Goal: Navigation & Orientation: Find specific page/section

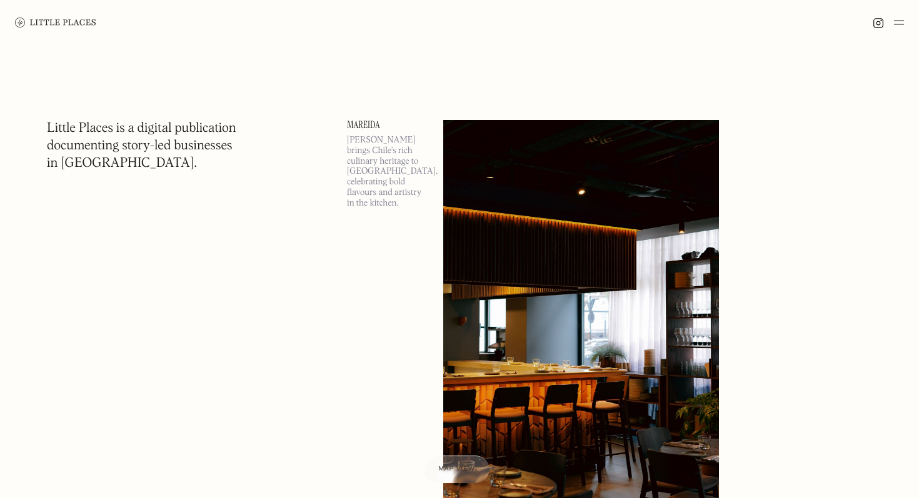
click at [898, 25] on img at bounding box center [899, 22] width 10 height 15
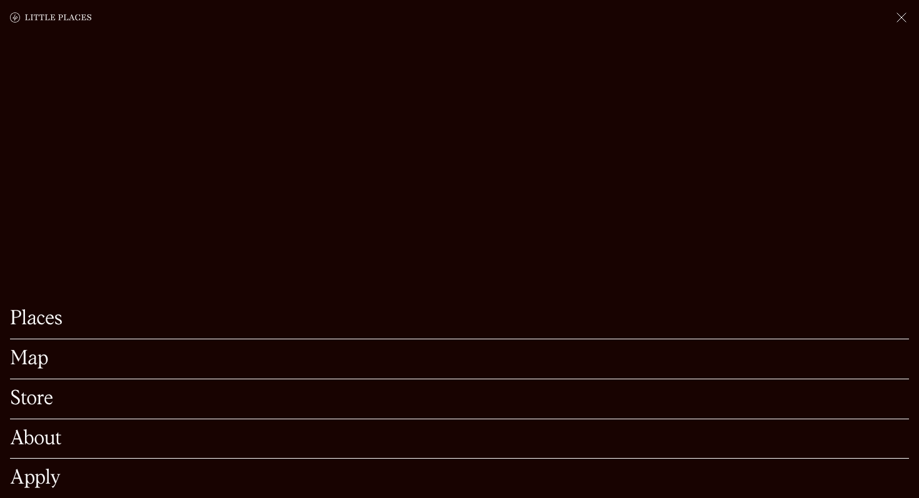
click at [903, 20] on img at bounding box center [901, 17] width 15 height 15
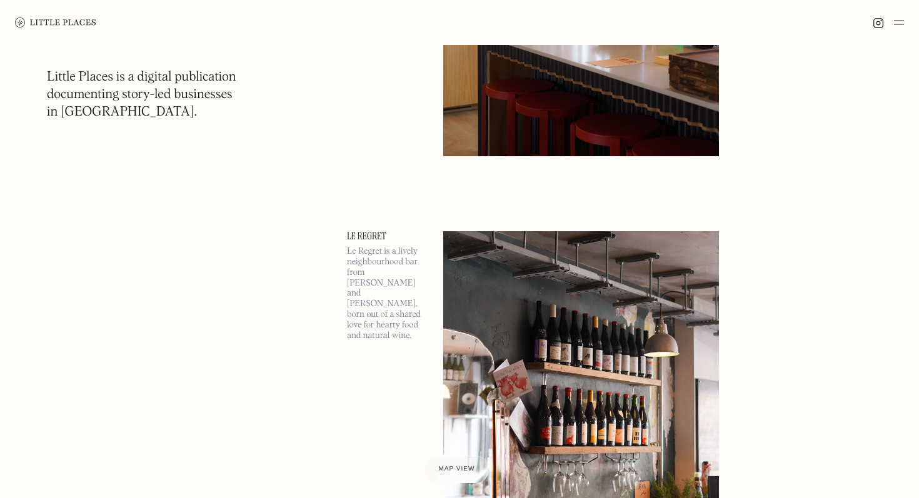
scroll to position [838, 0]
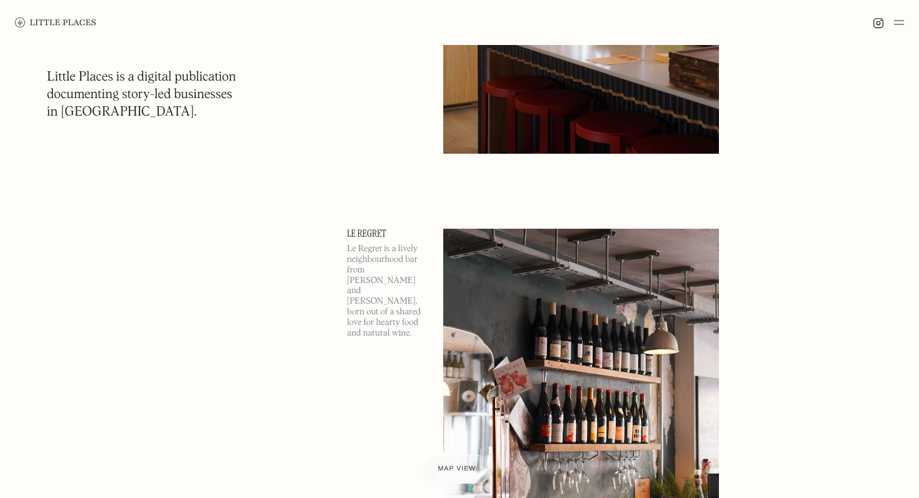
click at [455, 463] on div "Map view" at bounding box center [457, 469] width 38 height 13
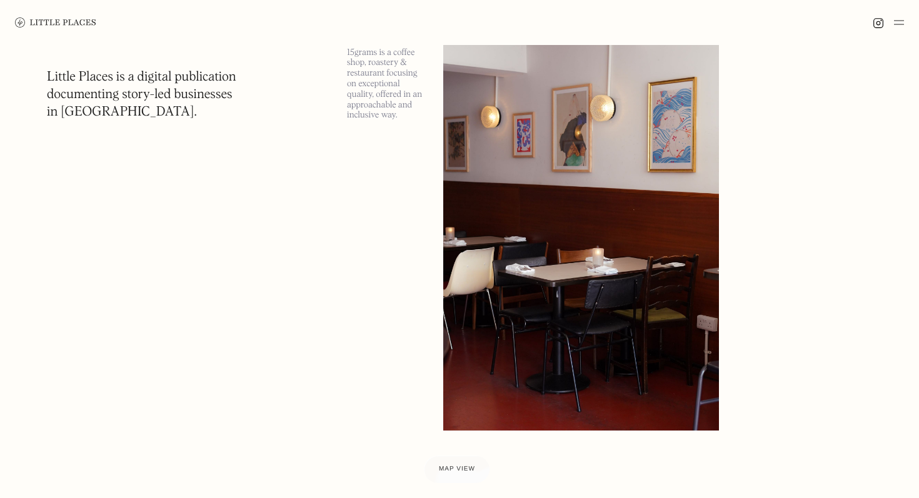
scroll to position [3062, 0]
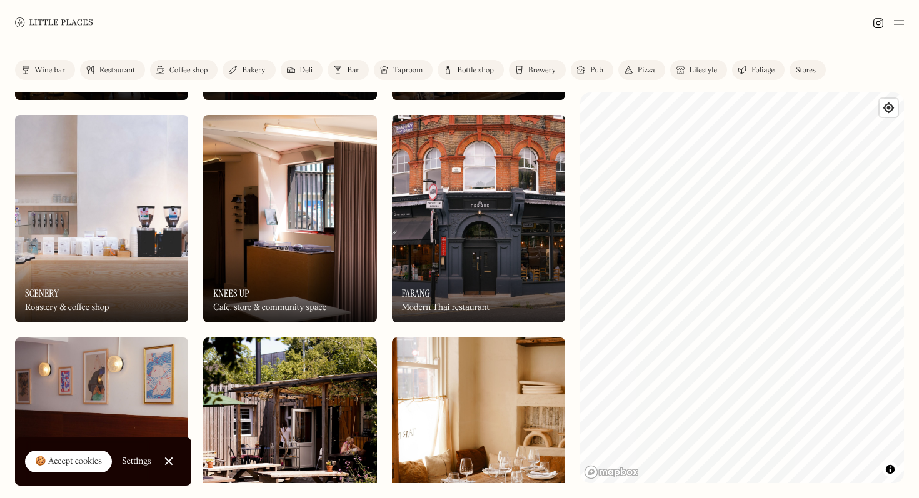
scroll to position [327, 0]
